Goal: Task Accomplishment & Management: Complete application form

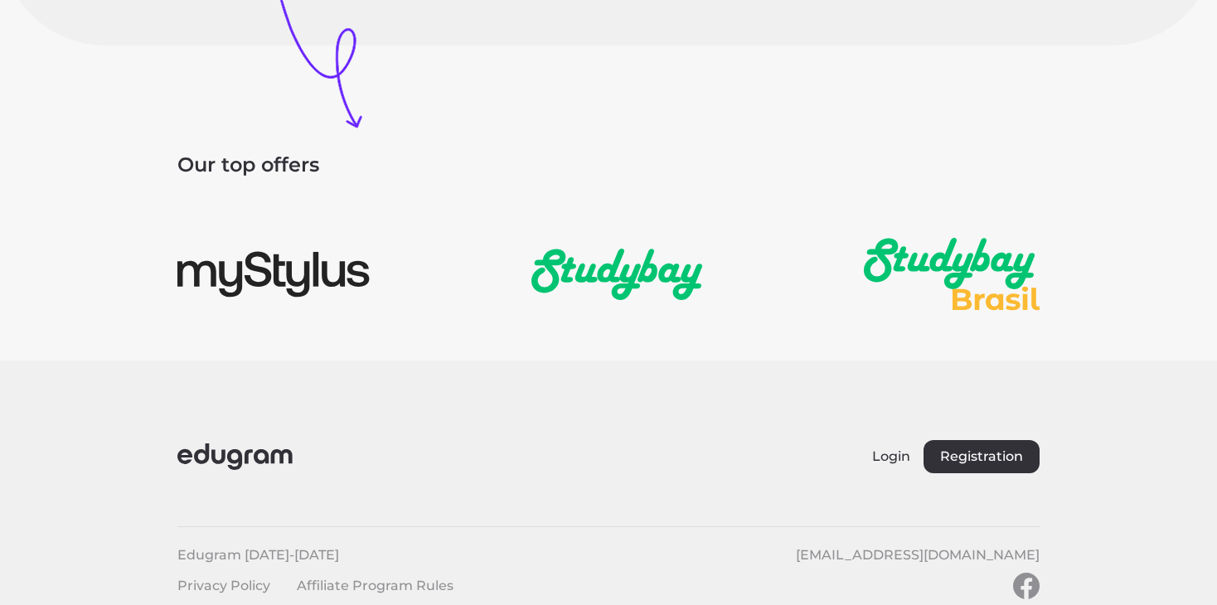
scroll to position [2478, 0]
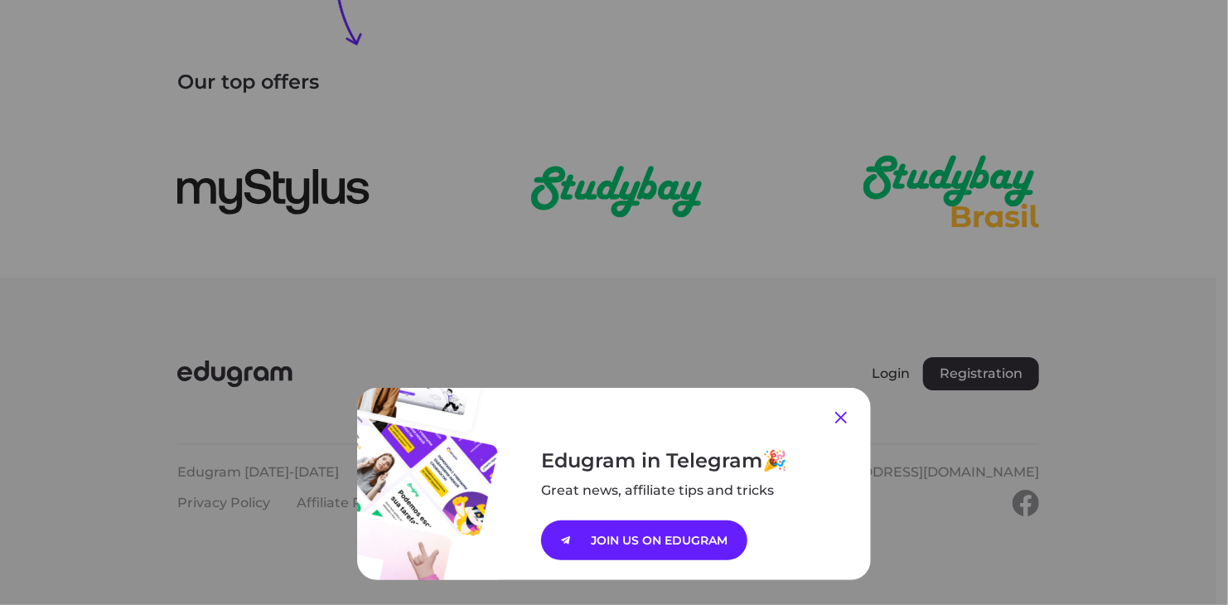
click at [838, 420] on icon at bounding box center [841, 418] width 12 height 12
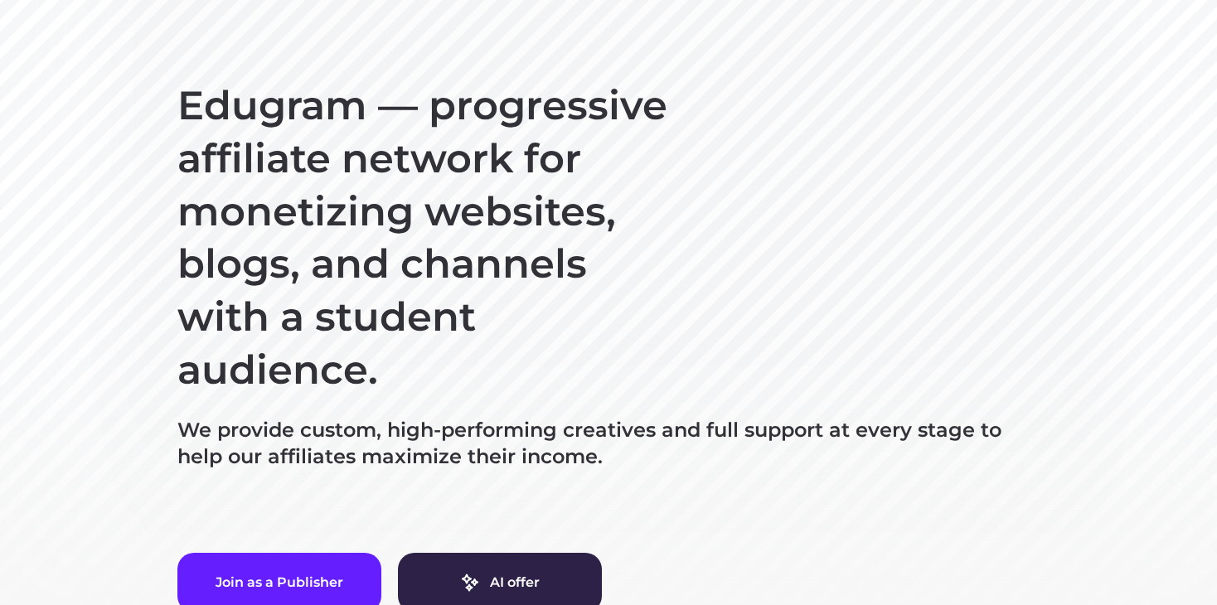
scroll to position [0, 0]
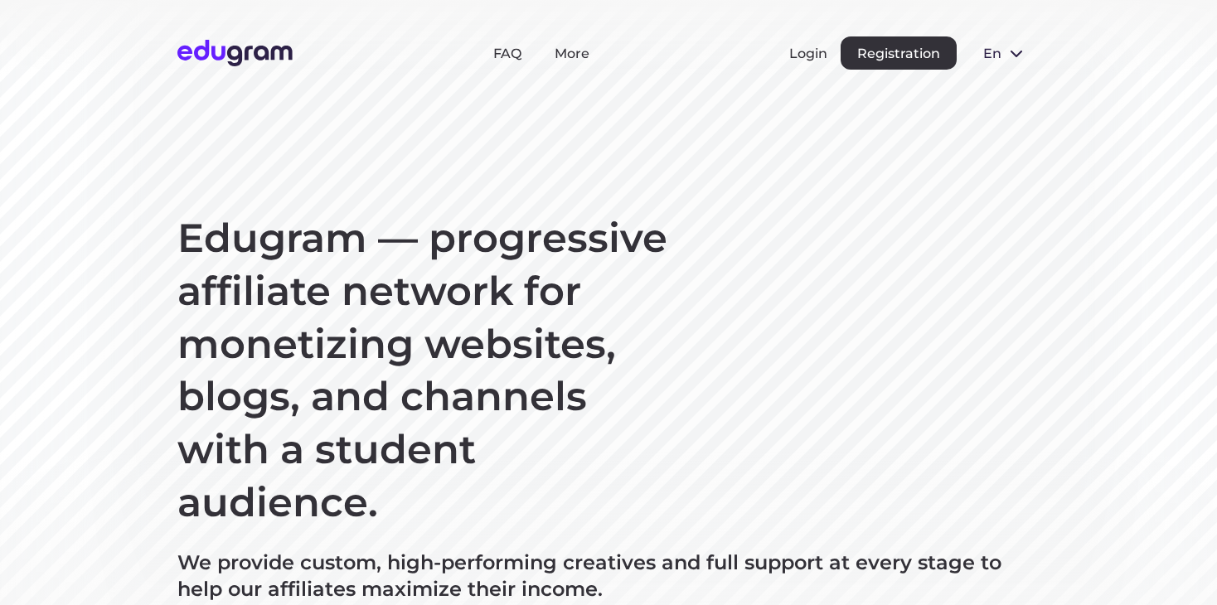
click at [1020, 52] on icon at bounding box center [1016, 54] width 12 height 7
click at [1014, 85] on button "Русский" at bounding box center [1015, 91] width 90 height 27
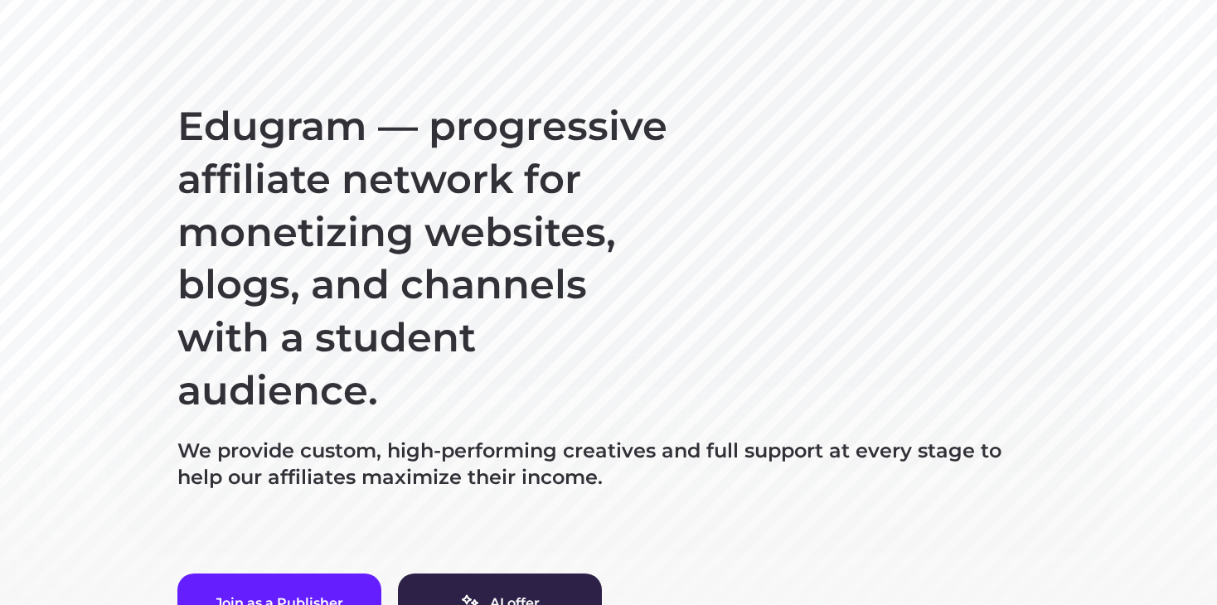
scroll to position [249, 0]
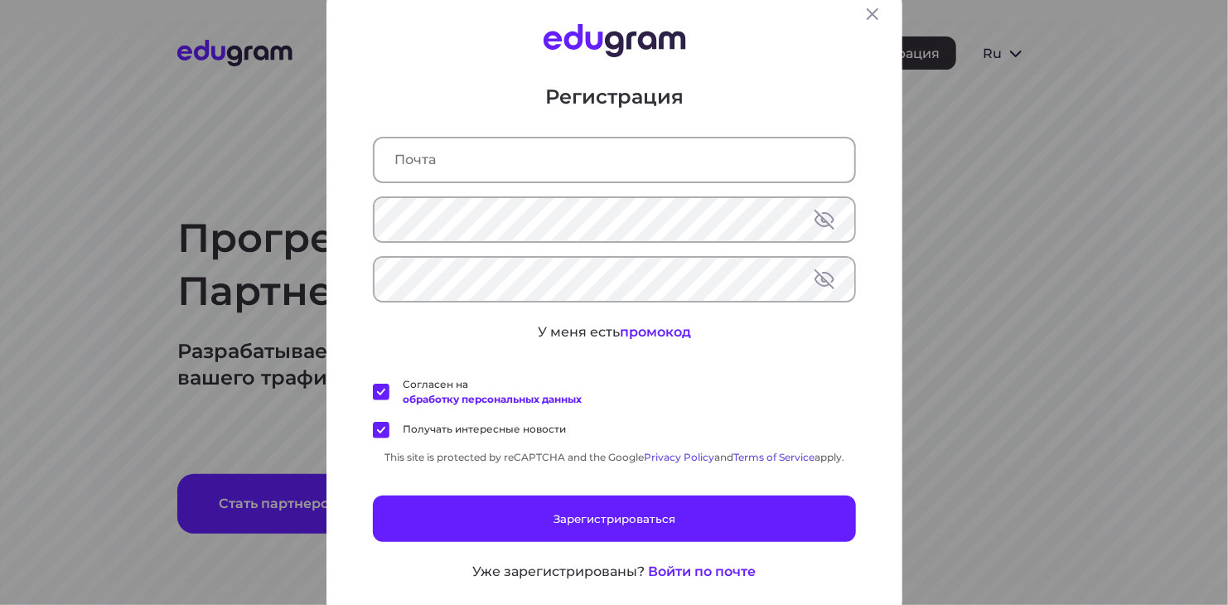
click at [373, 430] on label "Получать интересные новости" at bounding box center [469, 429] width 193 height 17
click at [0, 0] on input "Получать интересные новости" at bounding box center [0, 0] width 0 height 0
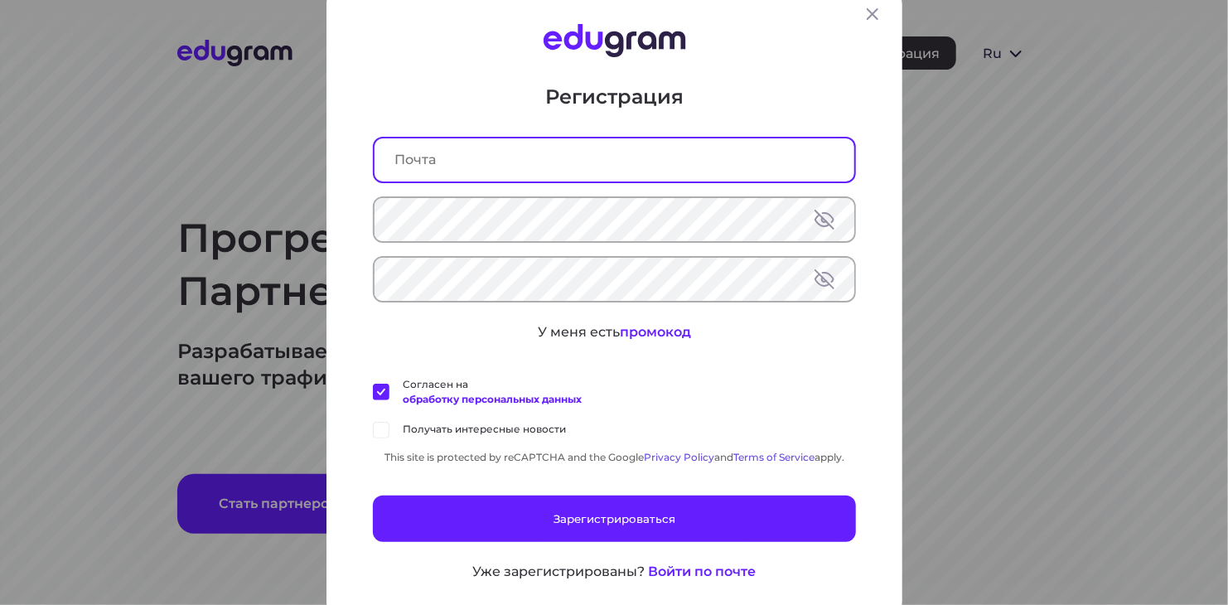
click at [431, 162] on input "text" at bounding box center [615, 159] width 480 height 43
type input "s"
paste input "olivia161155@gmail.com"
type input "olivia161155@gmail.com"
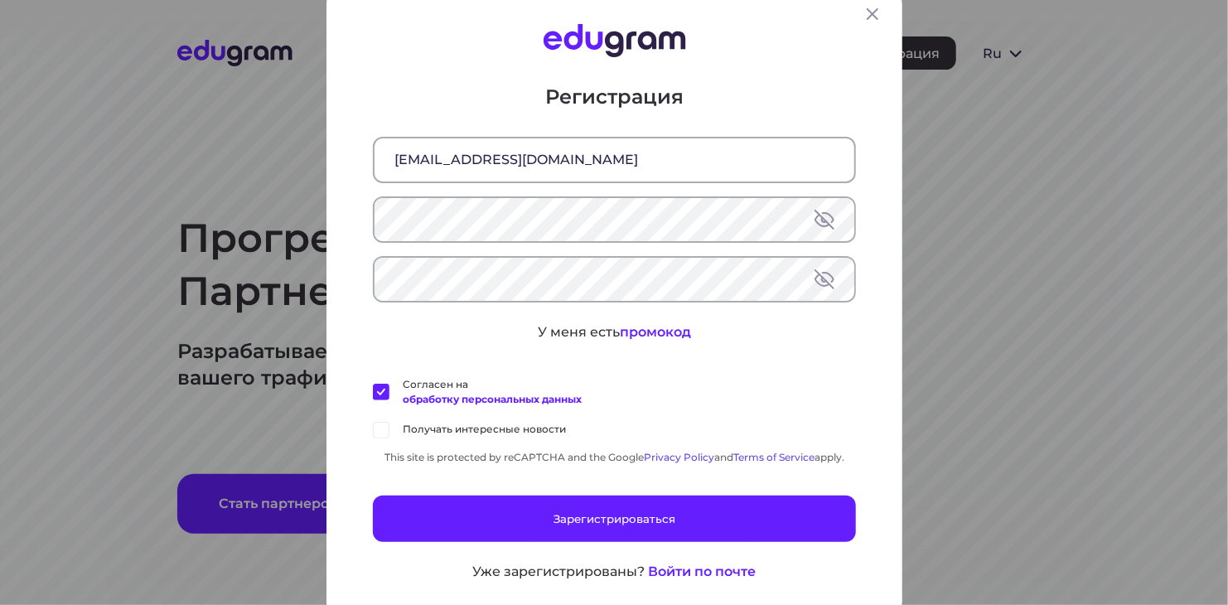
click at [801, 344] on div "Регистрация olivia161155@gmail.com У меня есть промокод Согласен на обработку п…" at bounding box center [614, 332] width 483 height 498
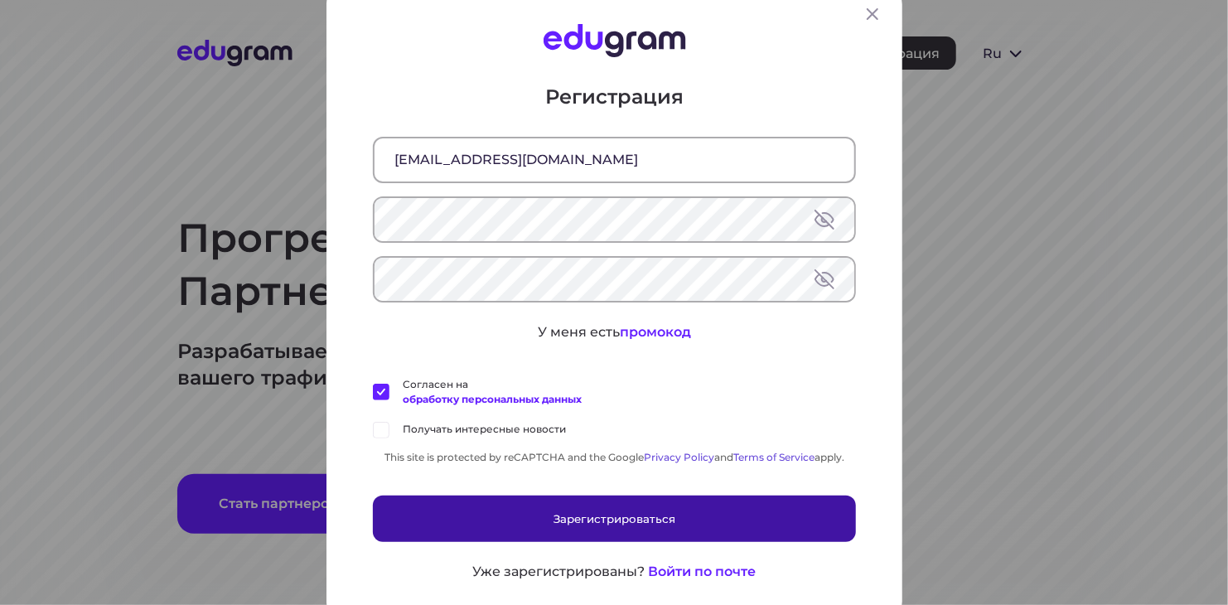
click at [619, 513] on button "Зарегистрироваться" at bounding box center [614, 518] width 483 height 46
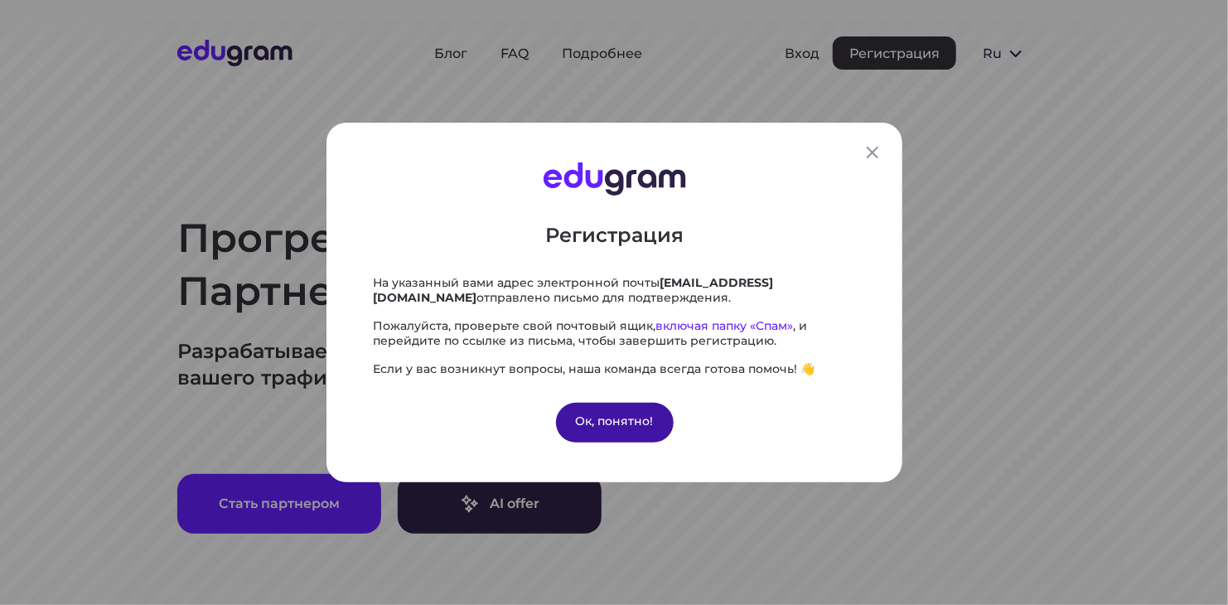
click at [587, 419] on div "Ок, понятно!" at bounding box center [614, 423] width 118 height 40
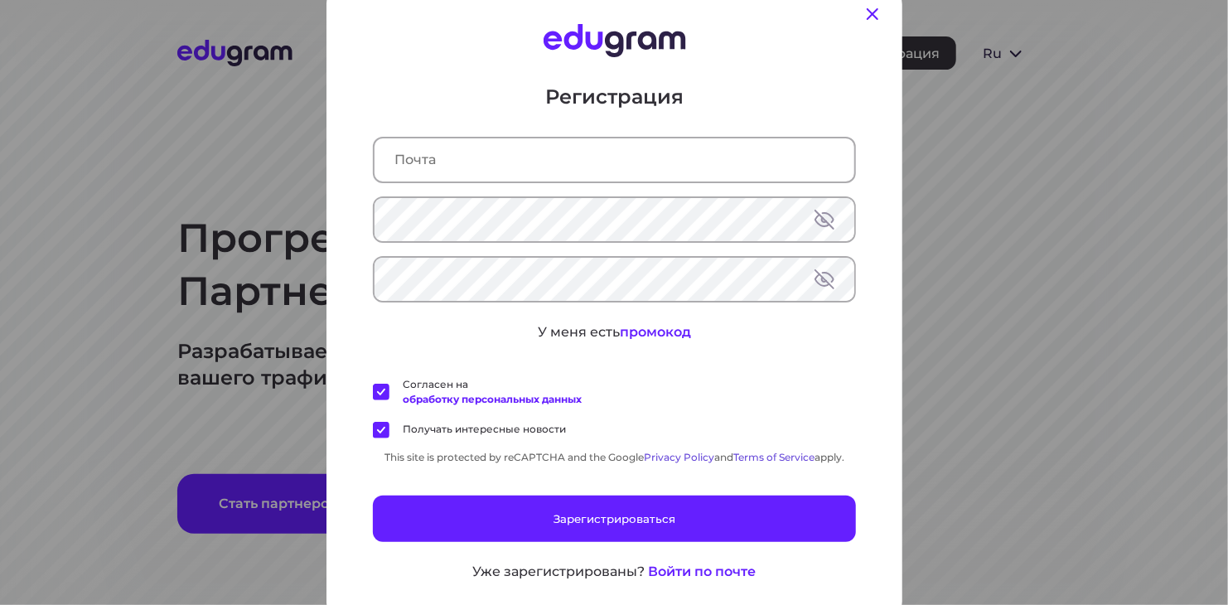
click at [864, 11] on icon at bounding box center [873, 14] width 20 height 20
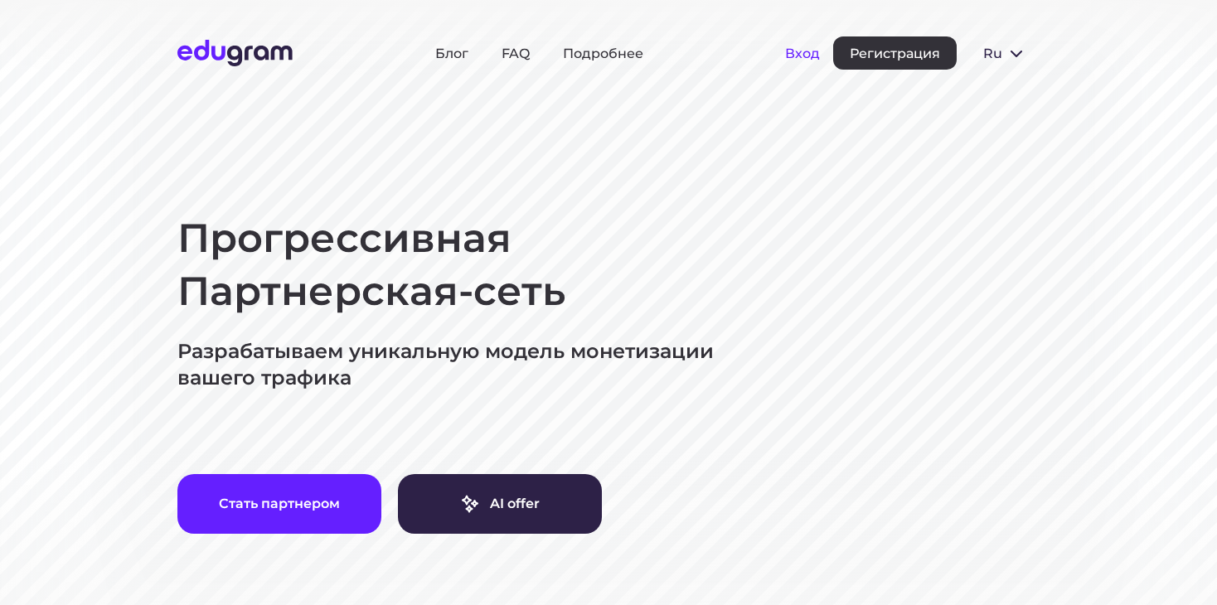
click at [806, 54] on button "Вход" at bounding box center [802, 54] width 35 height 16
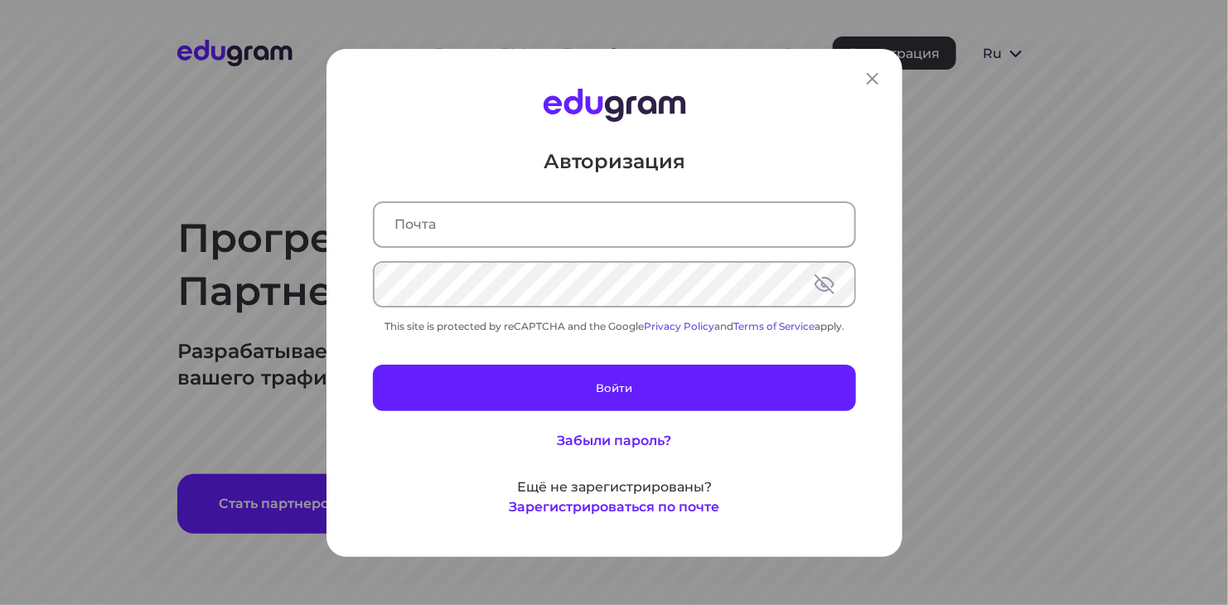
type input "[EMAIL_ADDRESS][DOMAIN_NAME]"
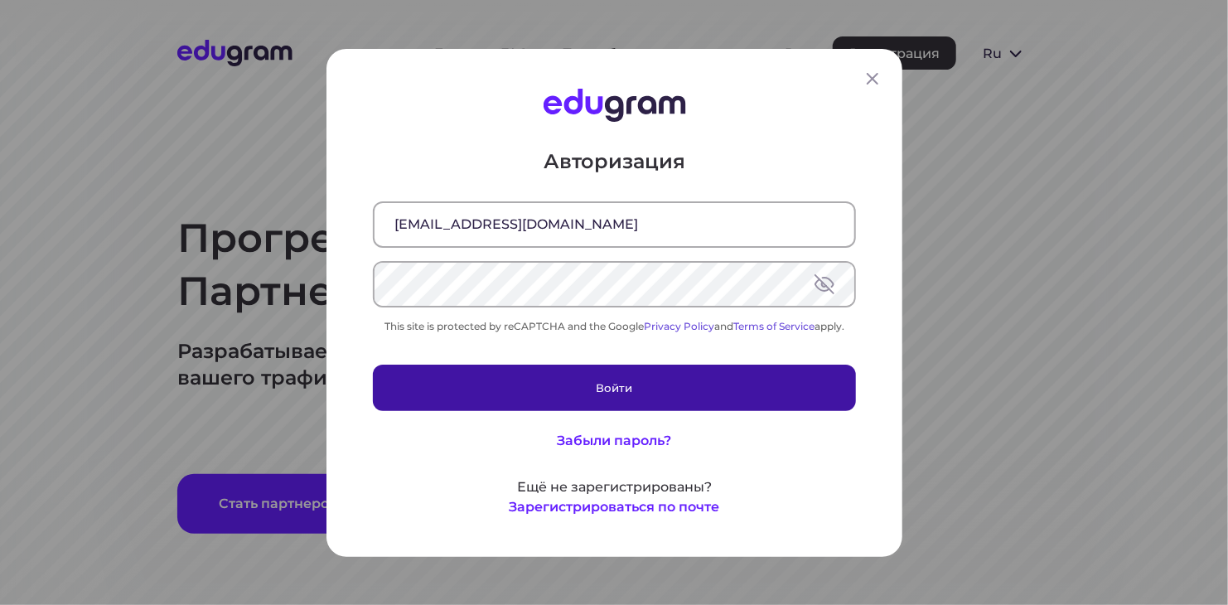
click at [628, 381] on button "Войти" at bounding box center [614, 387] width 483 height 46
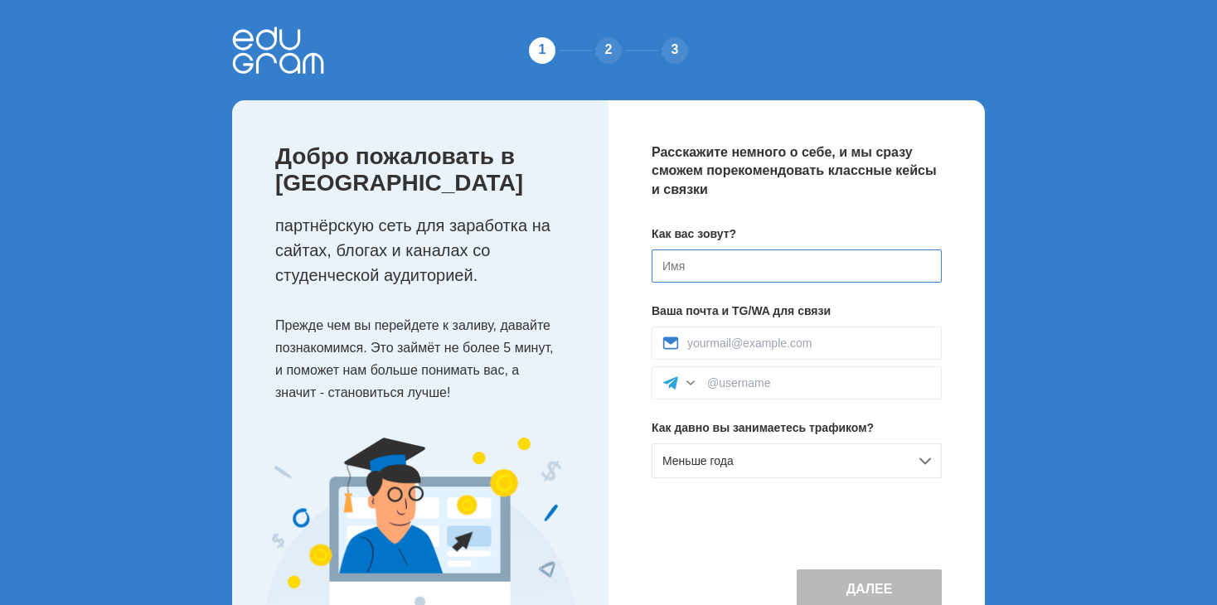
click at [704, 271] on input at bounding box center [796, 265] width 290 height 33
type input "O"
type input "Olena"
click at [931, 453] on div "Меньше года" at bounding box center [796, 460] width 290 height 35
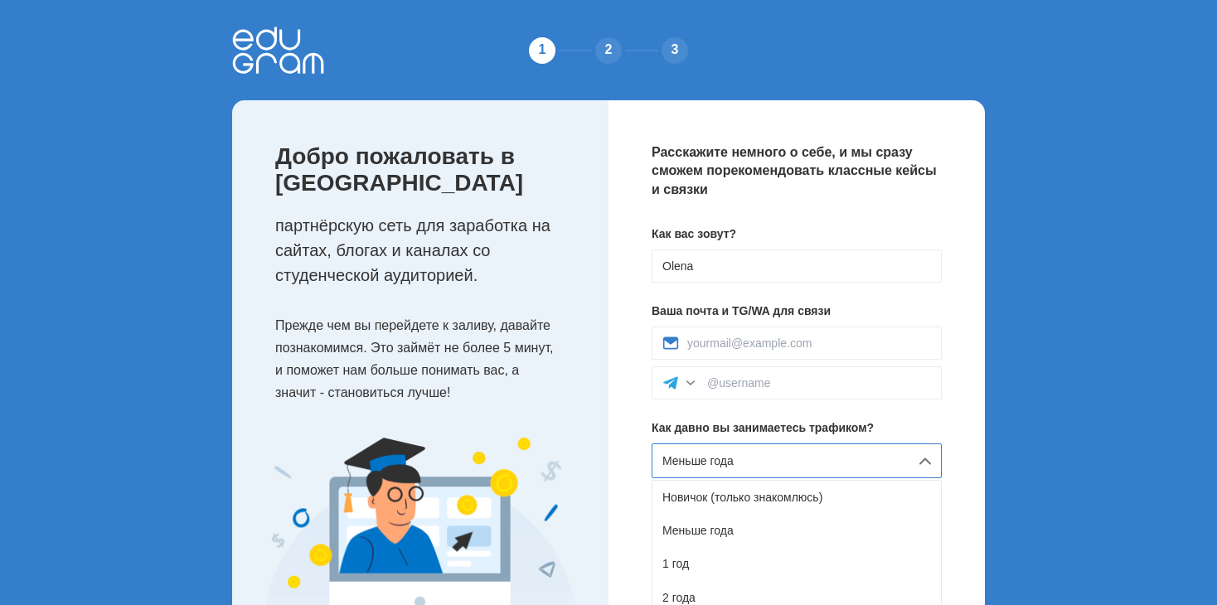
scroll to position [73, 0]
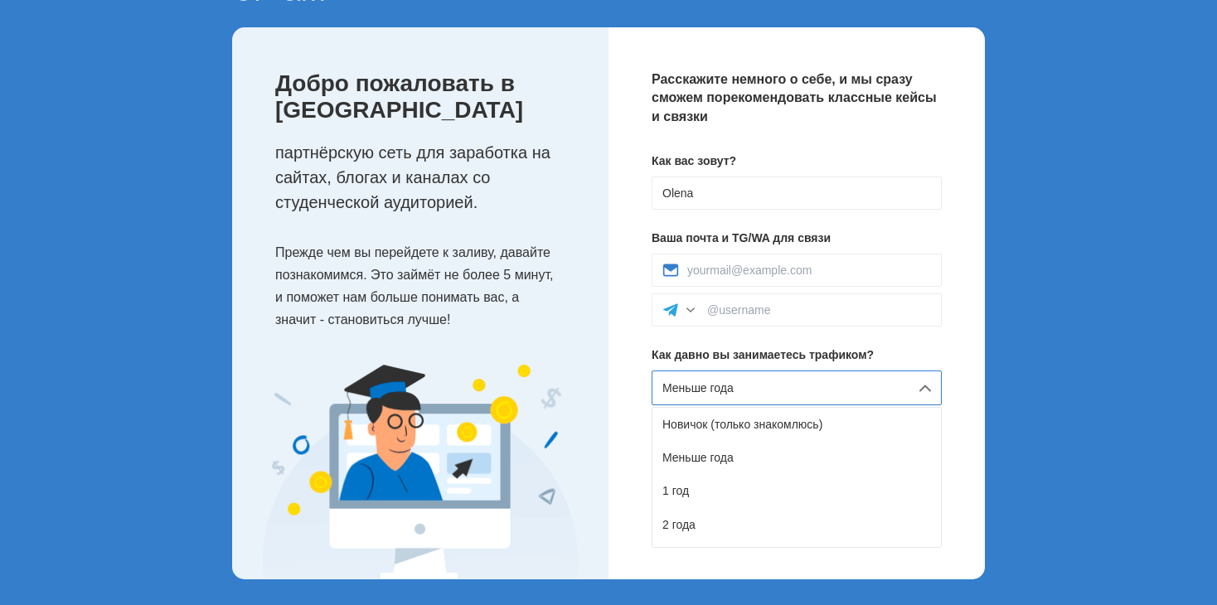
click at [924, 388] on div "Меньше года" at bounding box center [796, 387] width 290 height 35
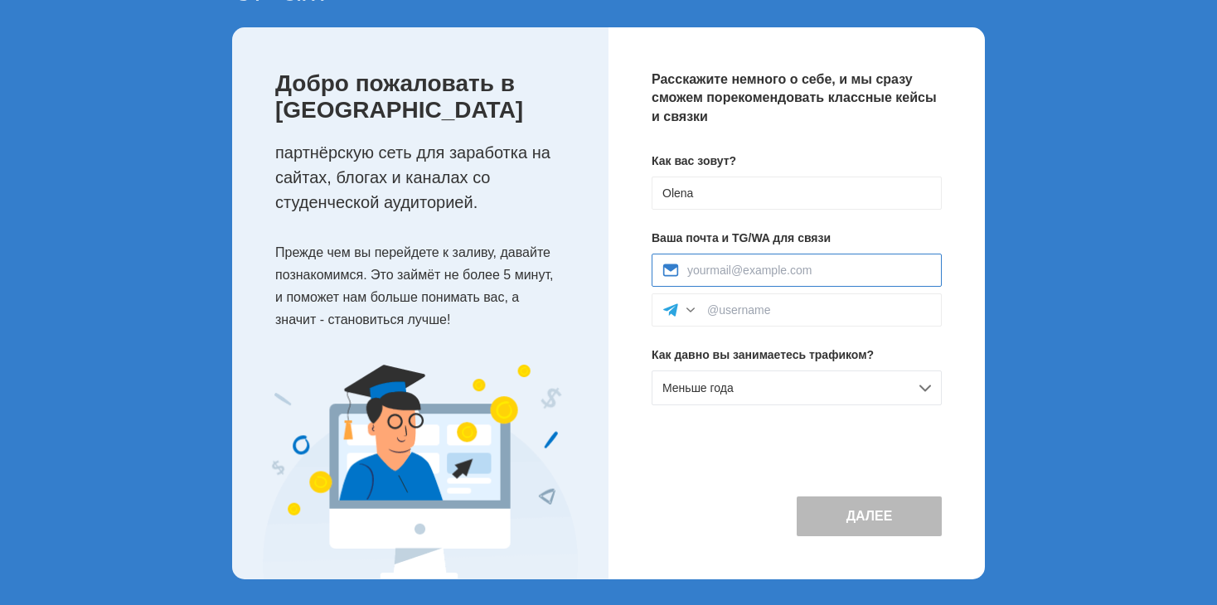
click at [692, 274] on input at bounding box center [809, 270] width 244 height 13
type input "[EMAIL_ADDRESS][DOMAIN_NAME]"
click at [718, 311] on input at bounding box center [819, 309] width 224 height 13
click at [683, 310] on div at bounding box center [690, 310] width 17 height 17
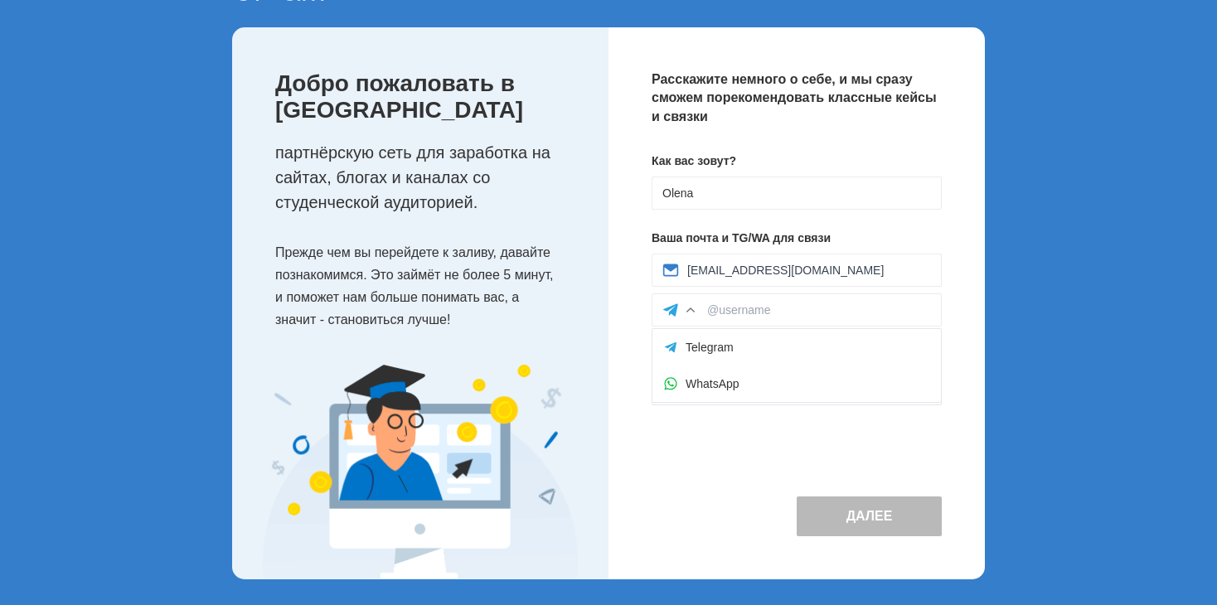
click at [722, 427] on div "Расскажите немного о себе, и мы сразу сможем порекомендовать классные кейсы и с…" at bounding box center [796, 303] width 376 height 552
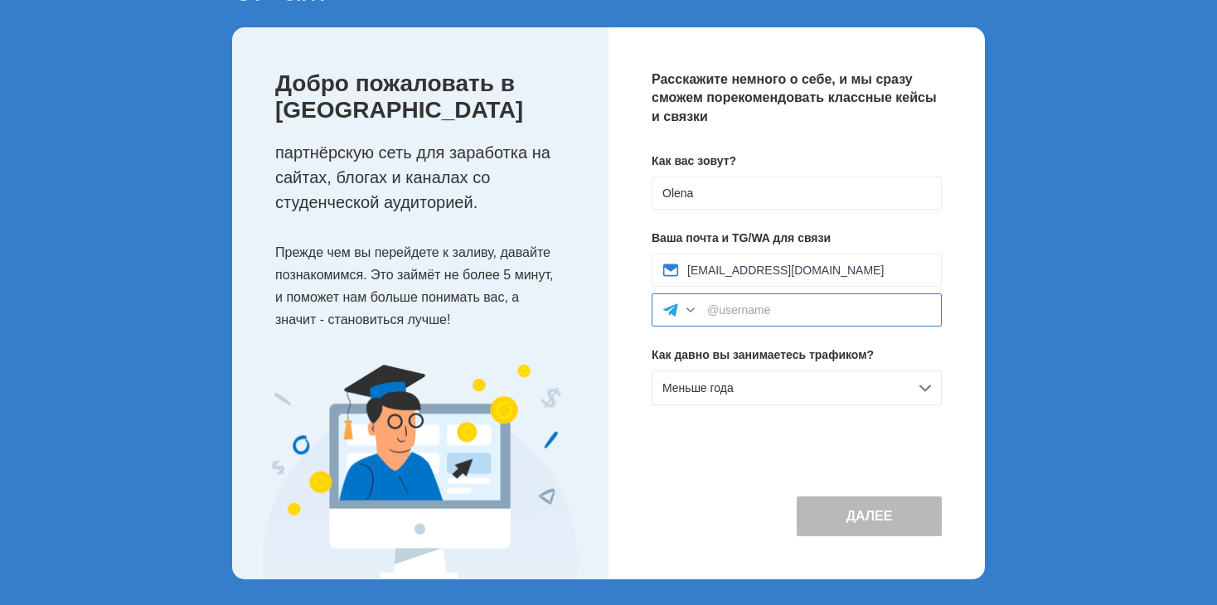
click at [708, 307] on input at bounding box center [819, 309] width 224 height 13
click at [686, 308] on div at bounding box center [690, 310] width 17 height 17
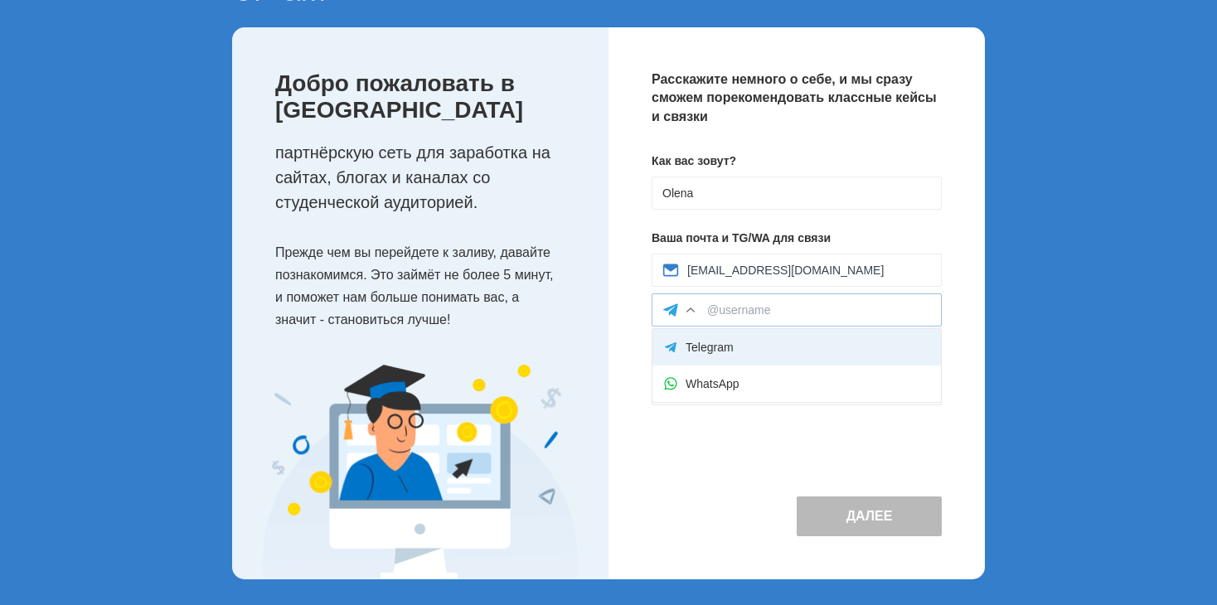
click at [709, 341] on div "Telegram" at bounding box center [796, 347] width 288 height 36
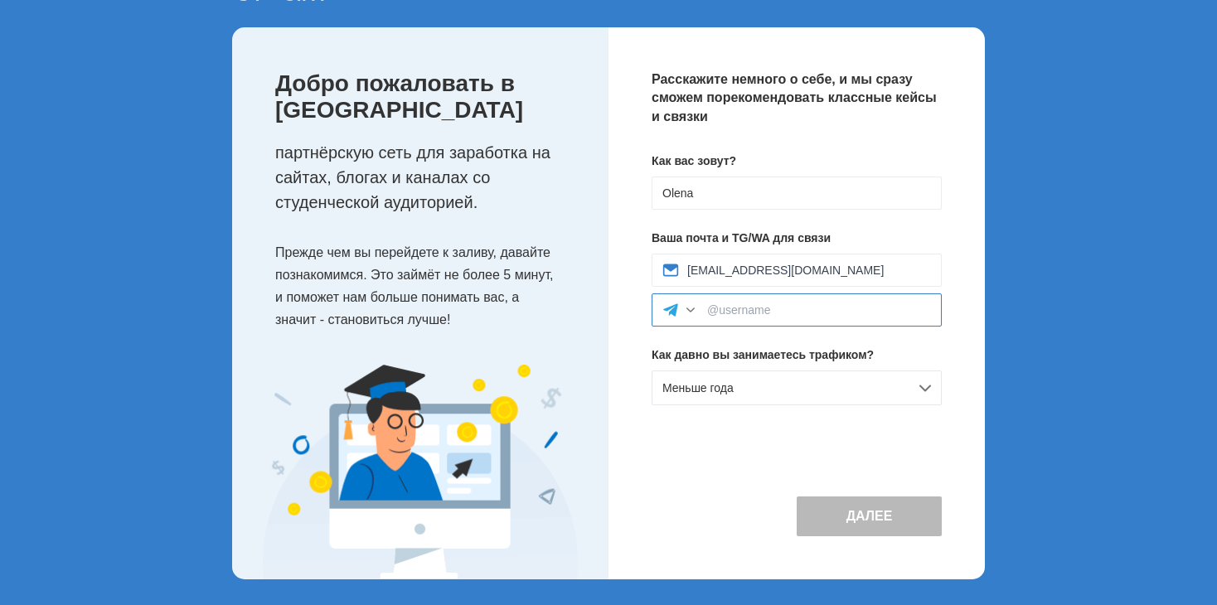
click at [726, 311] on input at bounding box center [819, 309] width 224 height 13
type input "@alohafamilycom"
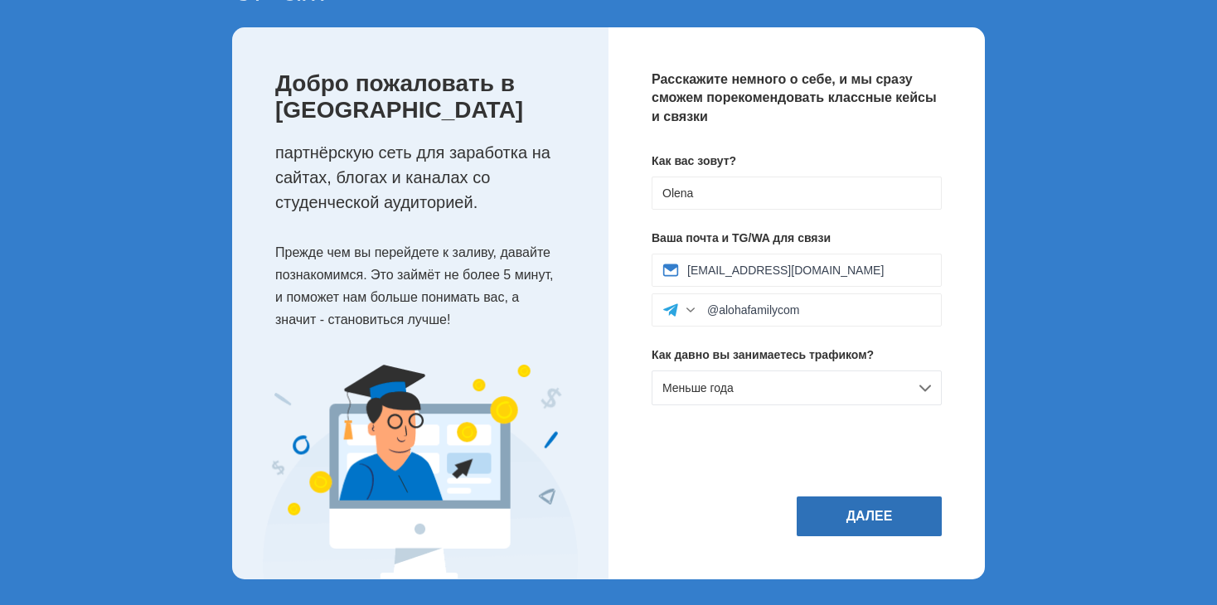
click at [862, 509] on button "Далее" at bounding box center [868, 516] width 145 height 40
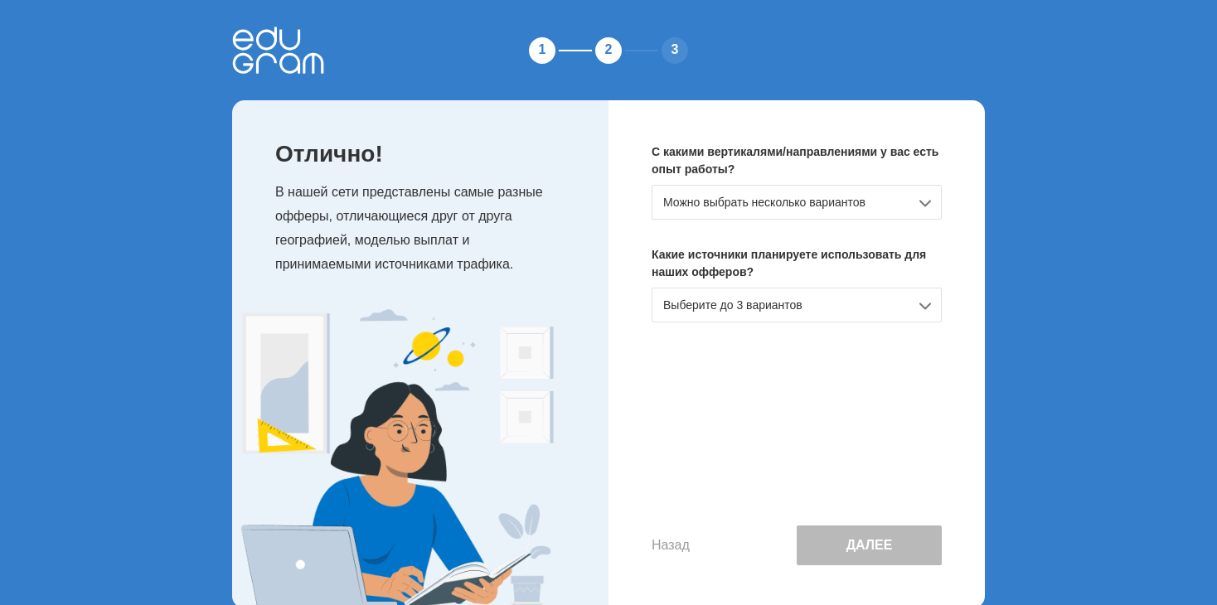
click at [920, 201] on div "Можно выбрать несколько вариантов" at bounding box center [796, 202] width 290 height 35
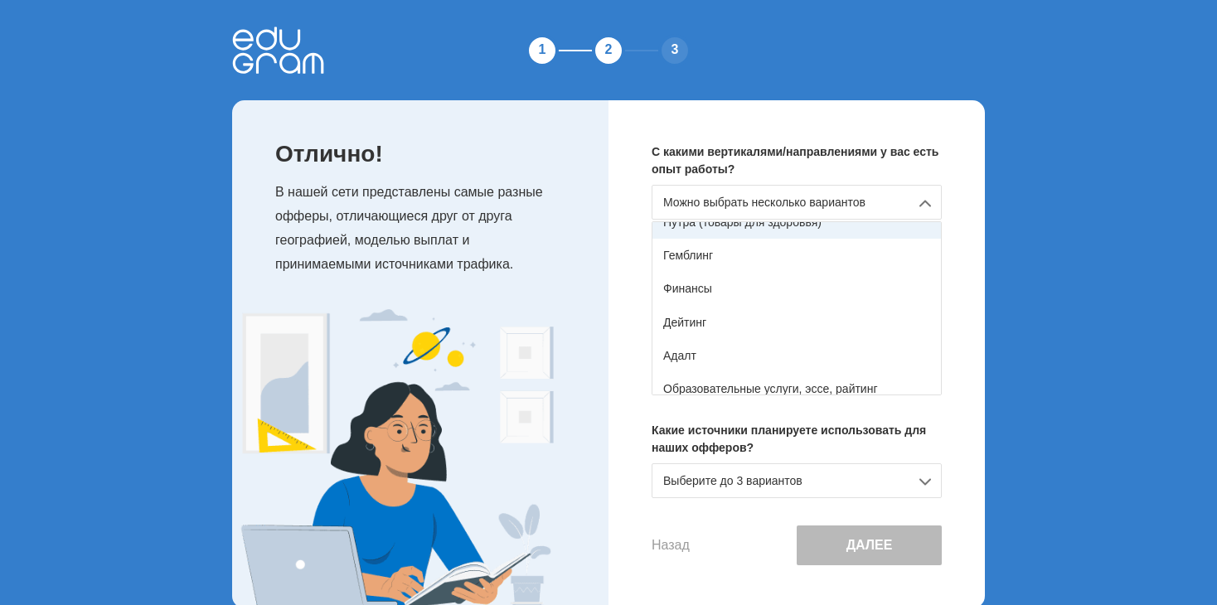
scroll to position [166, 0]
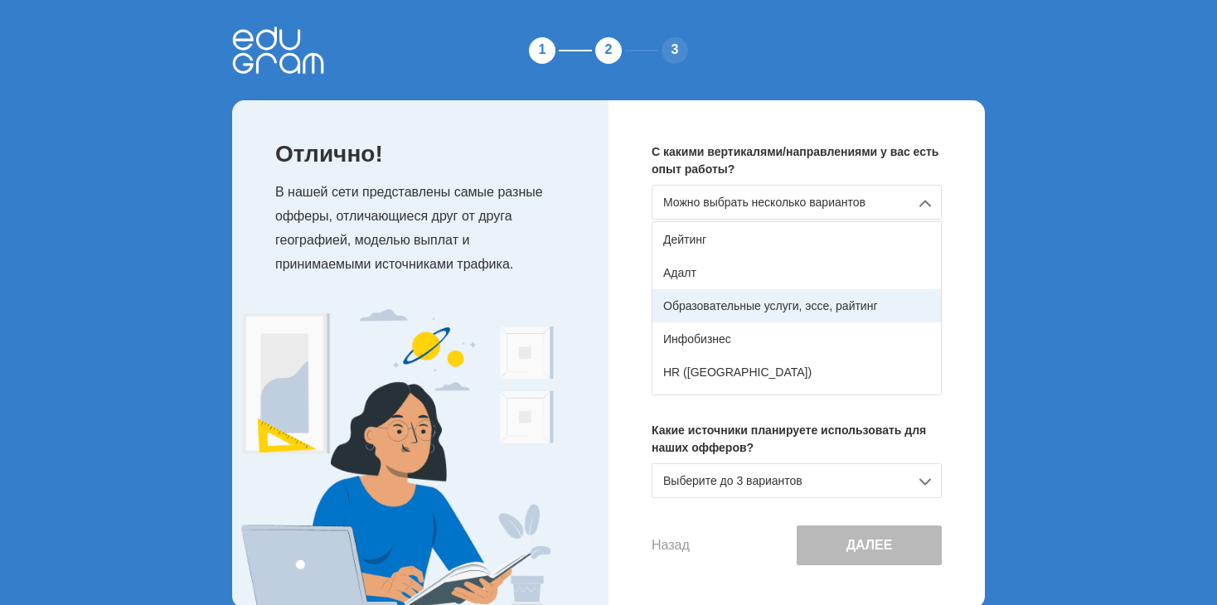
click at [905, 307] on div "Образовательные услуги, эссе, райтинг" at bounding box center [796, 305] width 288 height 33
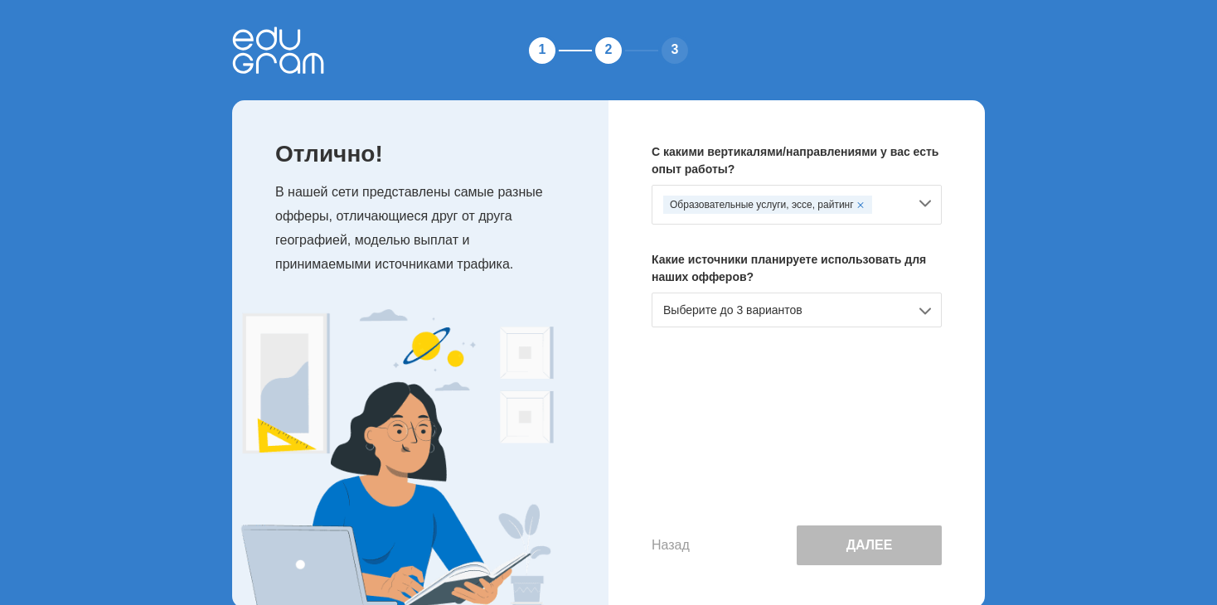
click at [937, 307] on div "Выберите до 3 вариантов" at bounding box center [796, 310] width 290 height 35
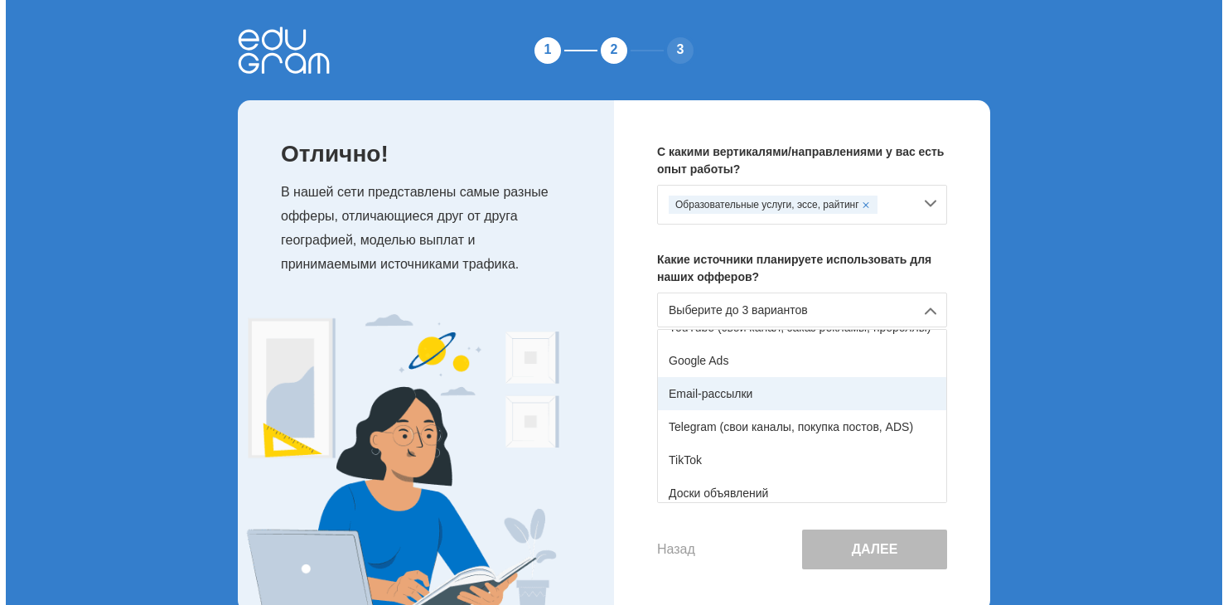
scroll to position [83, 0]
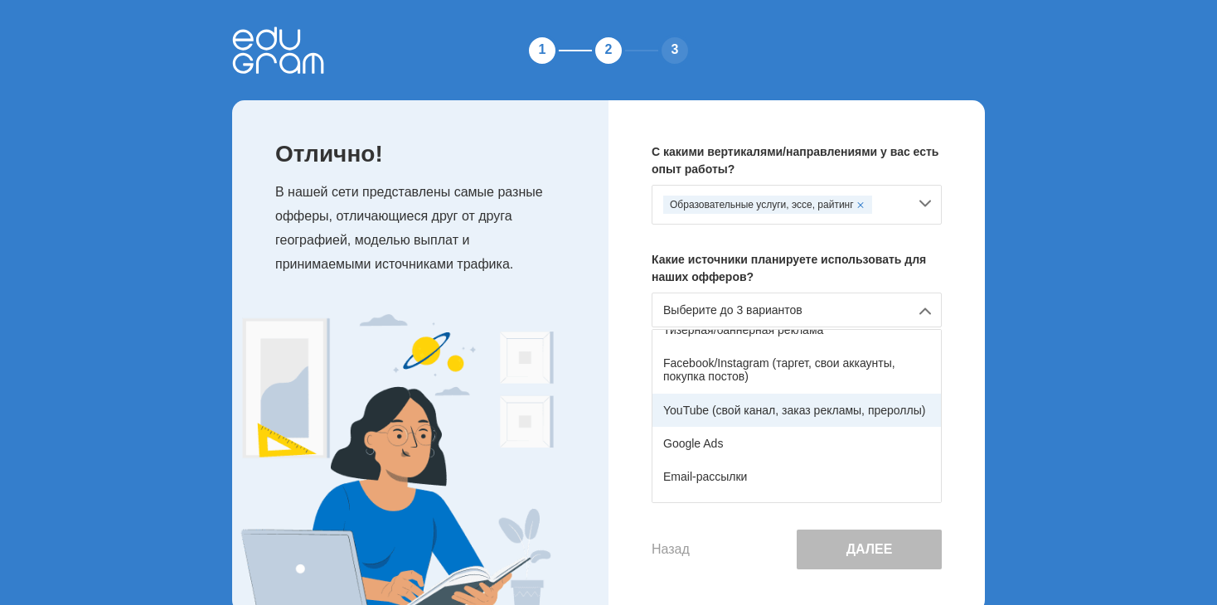
click at [797, 412] on div "YouTube (свой канал, заказ рекламы, прероллы)" at bounding box center [796, 410] width 288 height 33
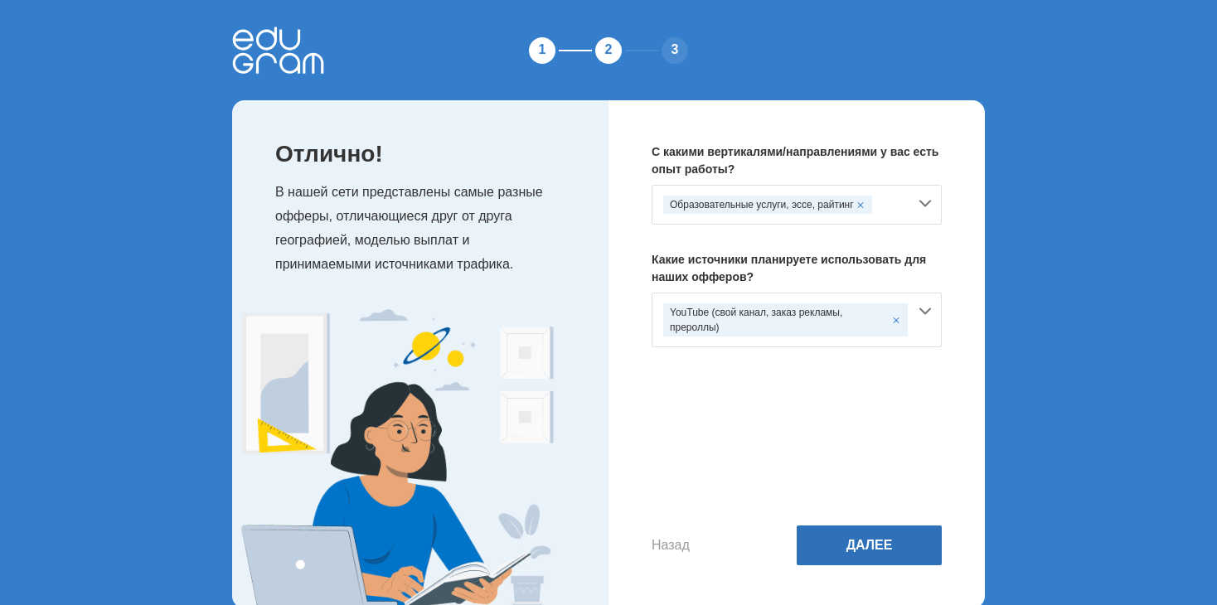
click at [880, 551] on button "Далее" at bounding box center [868, 545] width 145 height 40
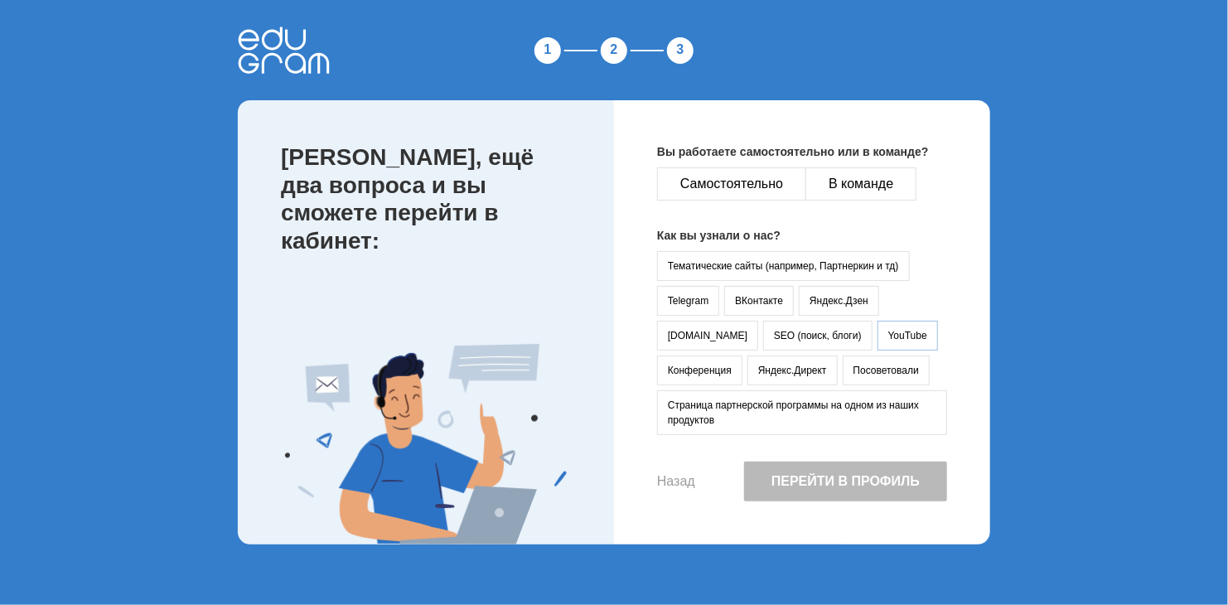
click at [878, 327] on button "YouTube" at bounding box center [908, 336] width 60 height 30
click at [712, 178] on button "Самостоятельно" at bounding box center [731, 183] width 149 height 33
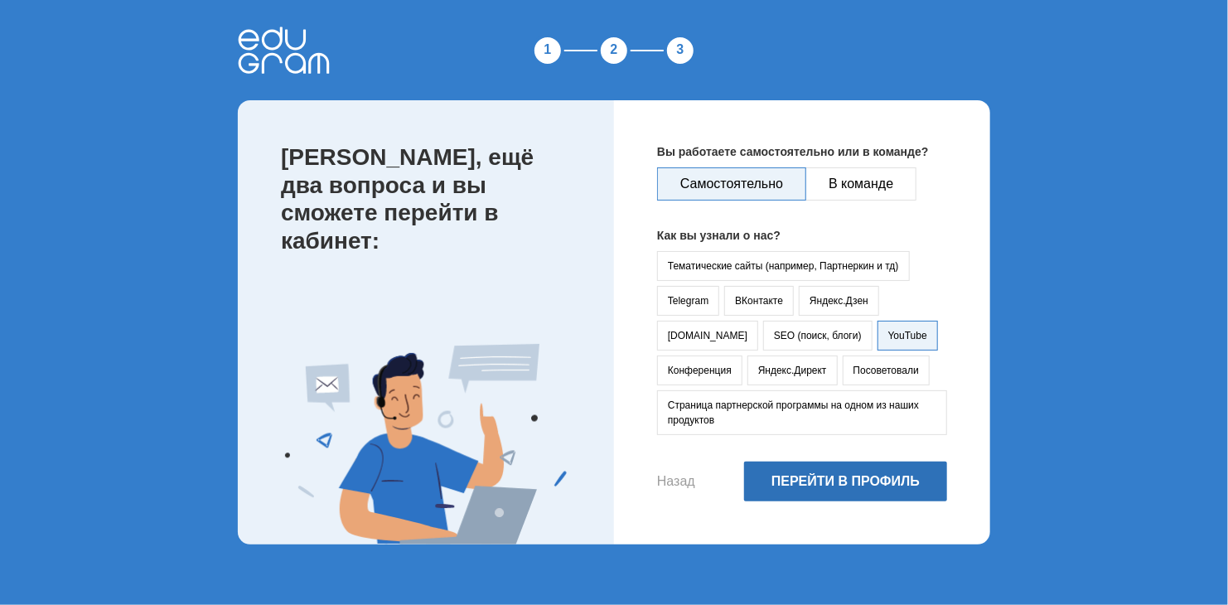
click at [854, 468] on button "Перейти в профиль" at bounding box center [845, 482] width 203 height 40
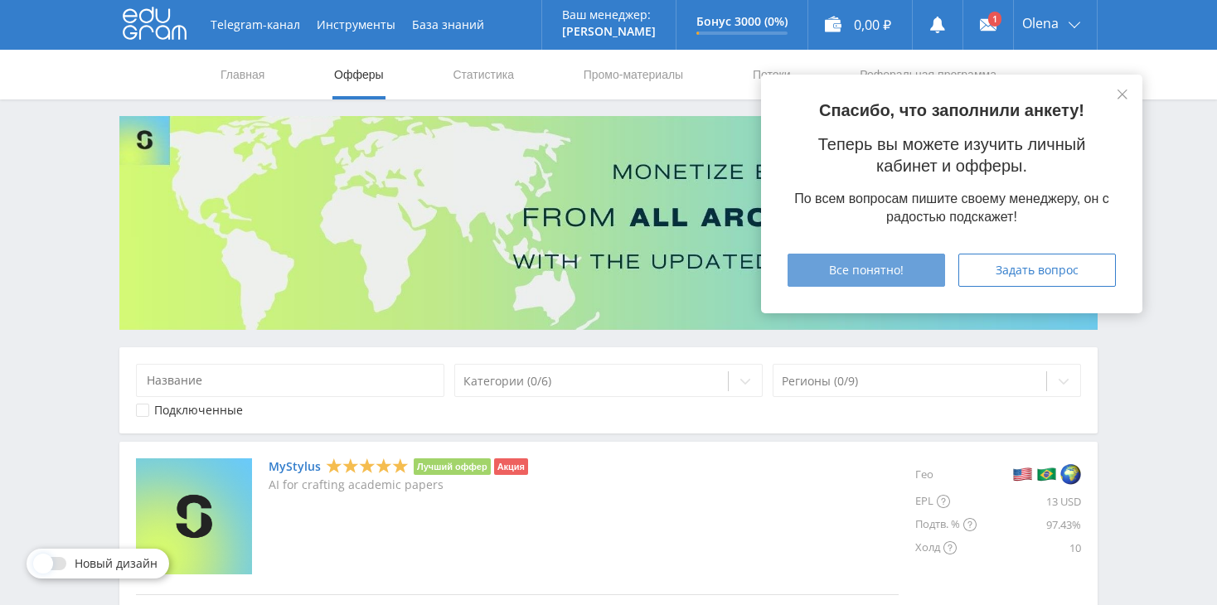
click at [894, 264] on span "Все понятно!" at bounding box center [866, 270] width 75 height 13
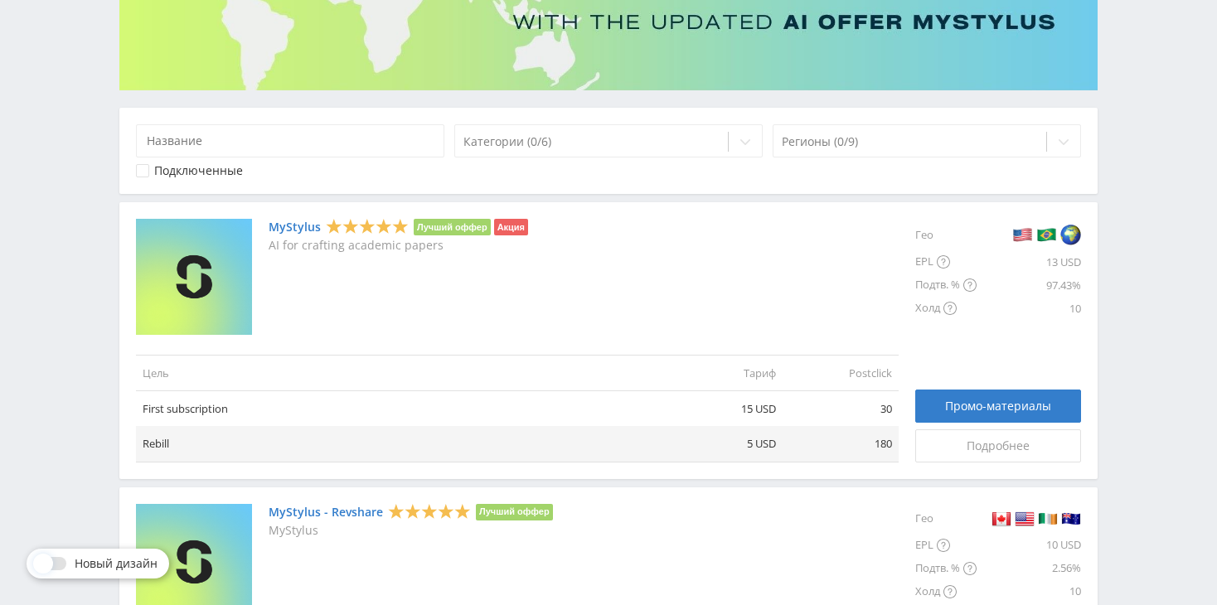
scroll to position [249, 0]
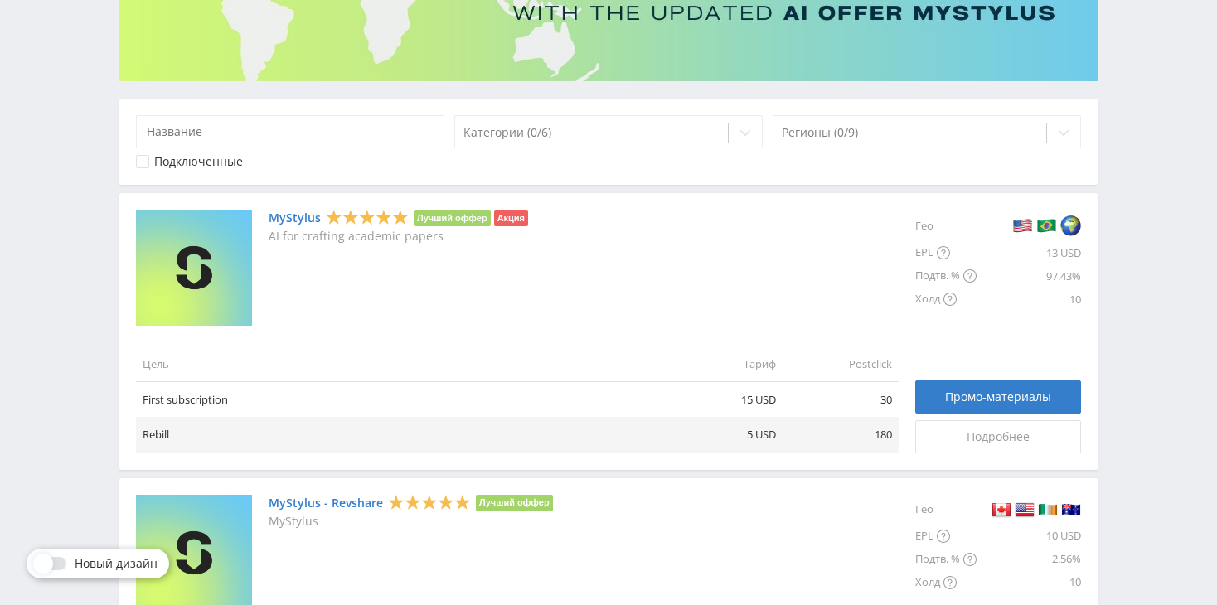
click at [283, 214] on link "MyStylus" at bounding box center [295, 217] width 52 height 13
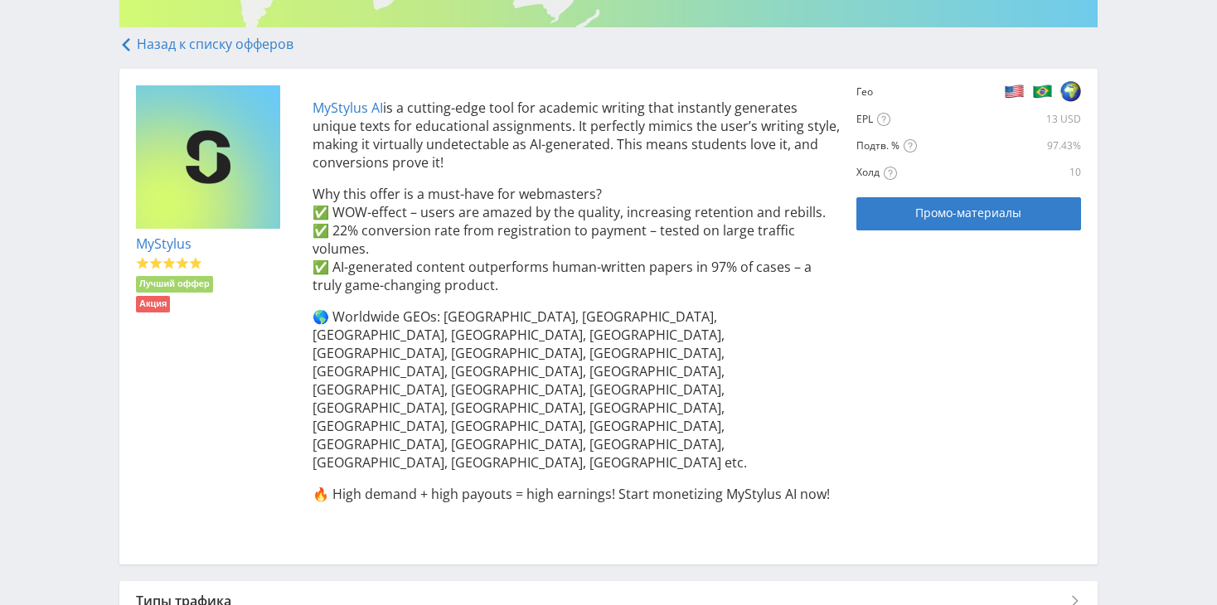
scroll to position [331, 0]
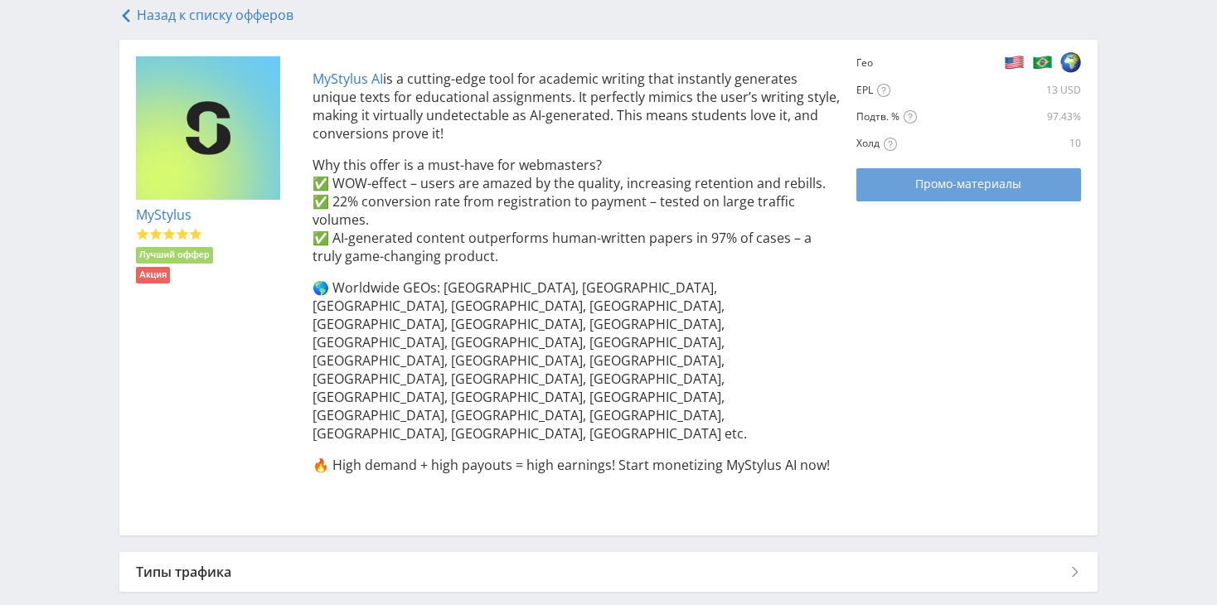
click at [1009, 186] on span "Промо-материалы" at bounding box center [968, 183] width 106 height 13
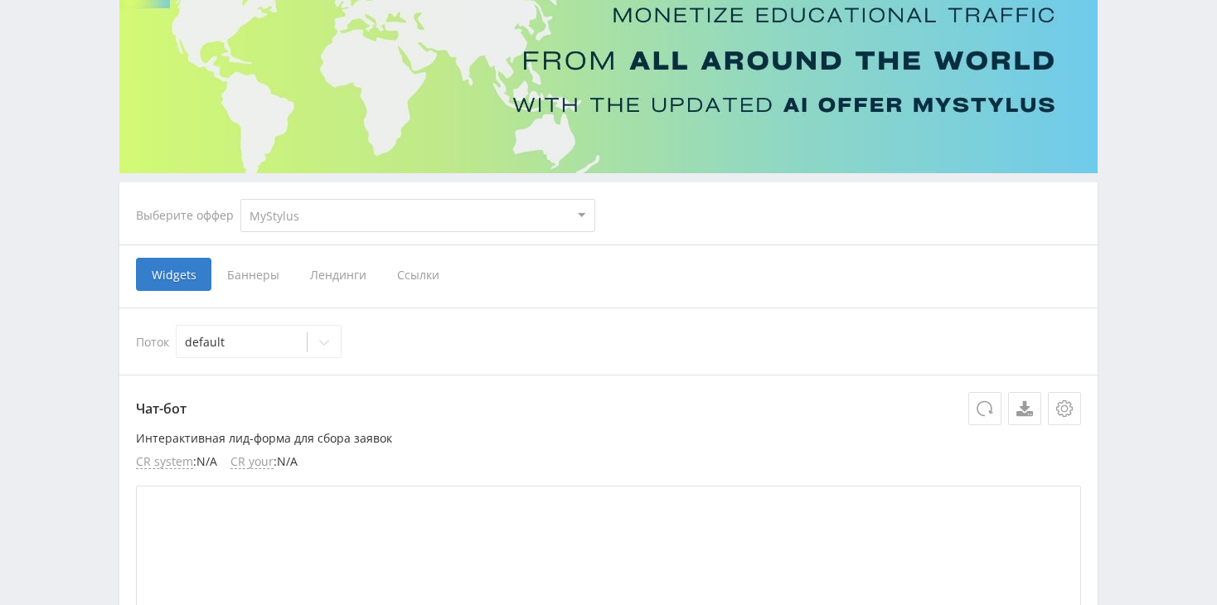
scroll to position [166, 0]
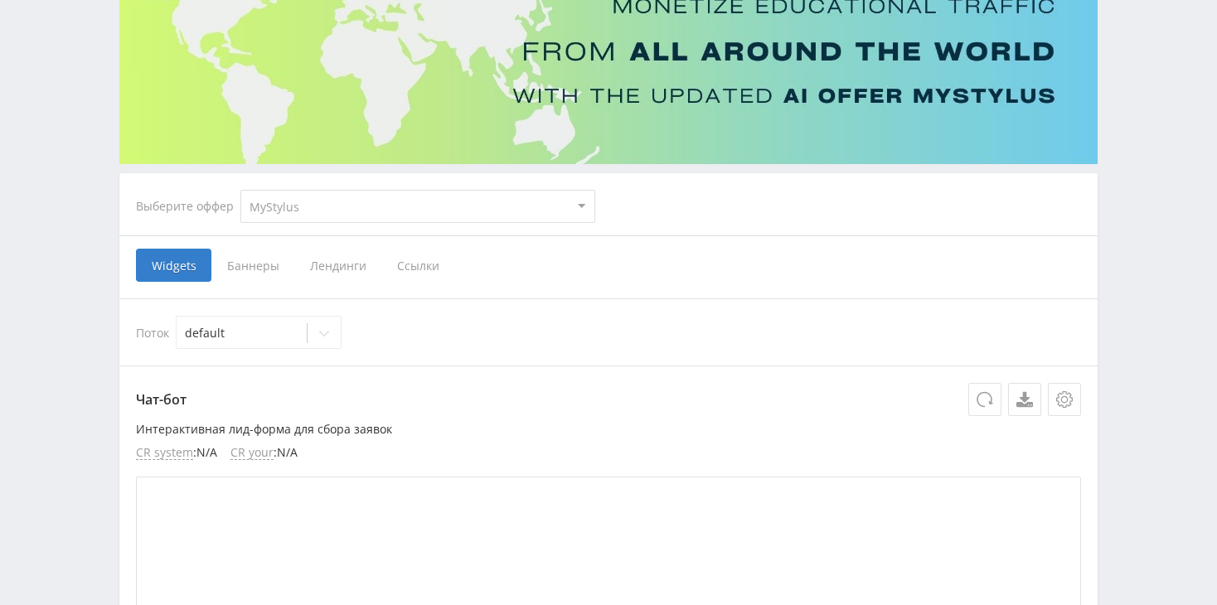
click at [414, 266] on span "Ссылки" at bounding box center [418, 265] width 74 height 33
click at [0, 0] on input "Ссылки" at bounding box center [0, 0] width 0 height 0
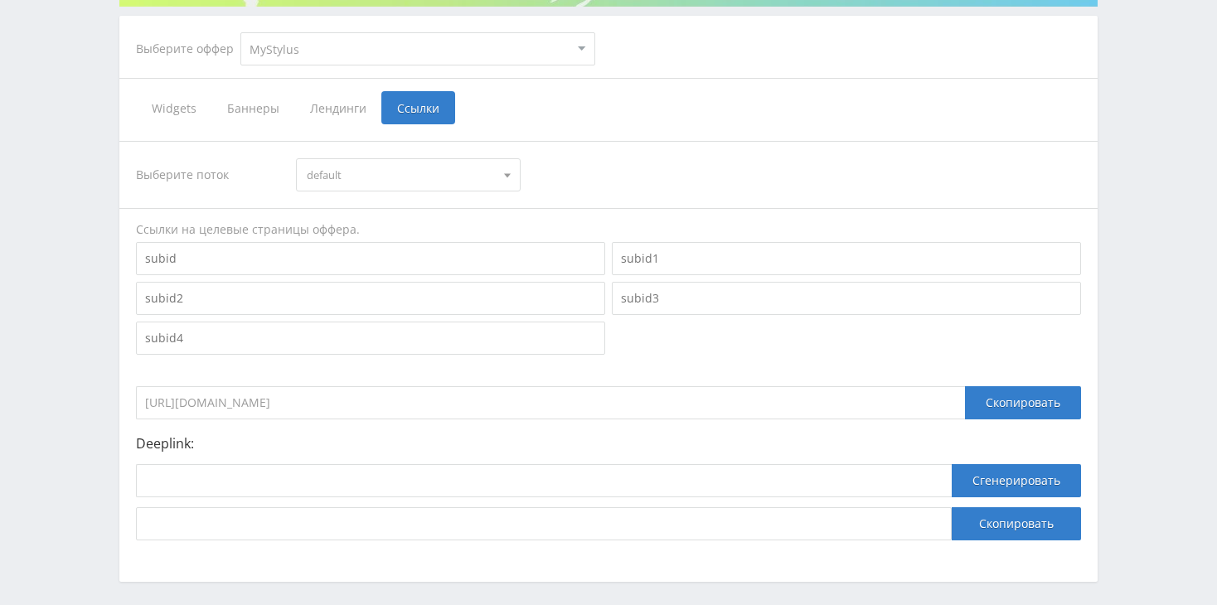
scroll to position [331, 0]
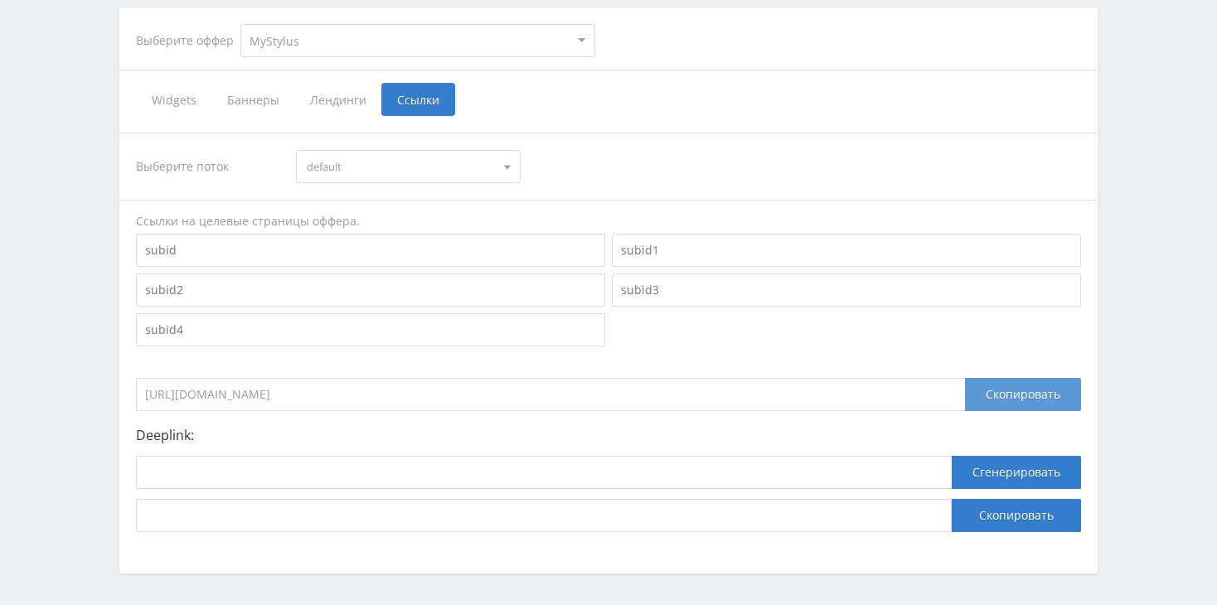
click at [1017, 395] on div "Скопировать" at bounding box center [1023, 394] width 116 height 33
